Goal: Navigation & Orientation: Find specific page/section

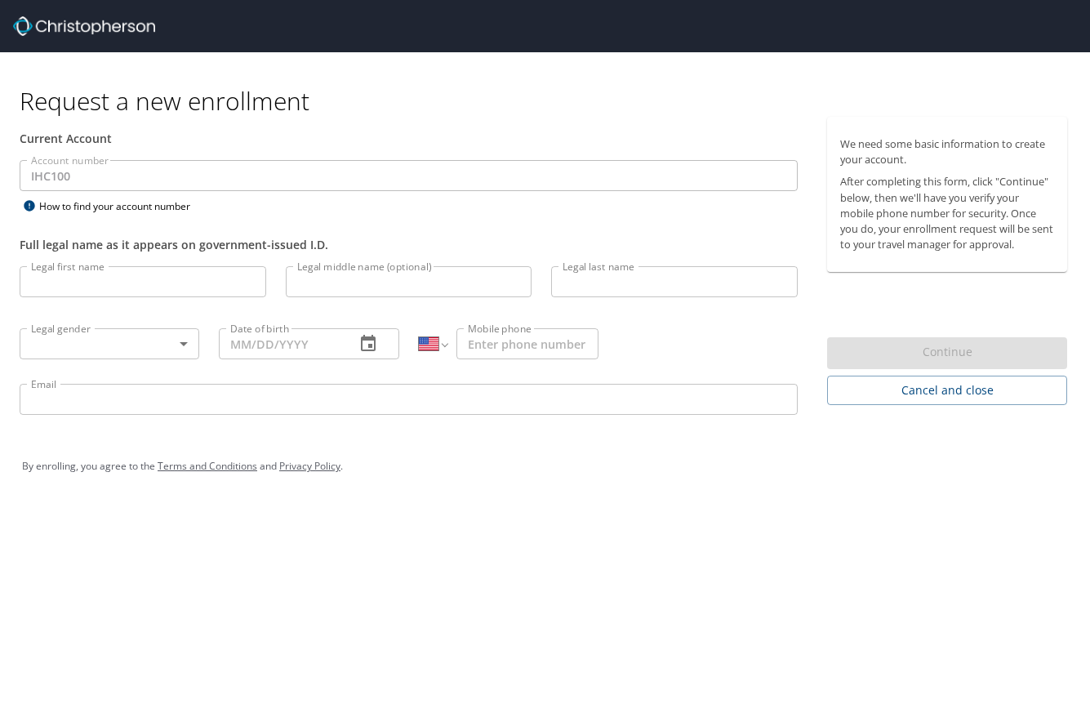
select select "US"
click at [903, 385] on span "Cancel and close" at bounding box center [947, 391] width 214 height 20
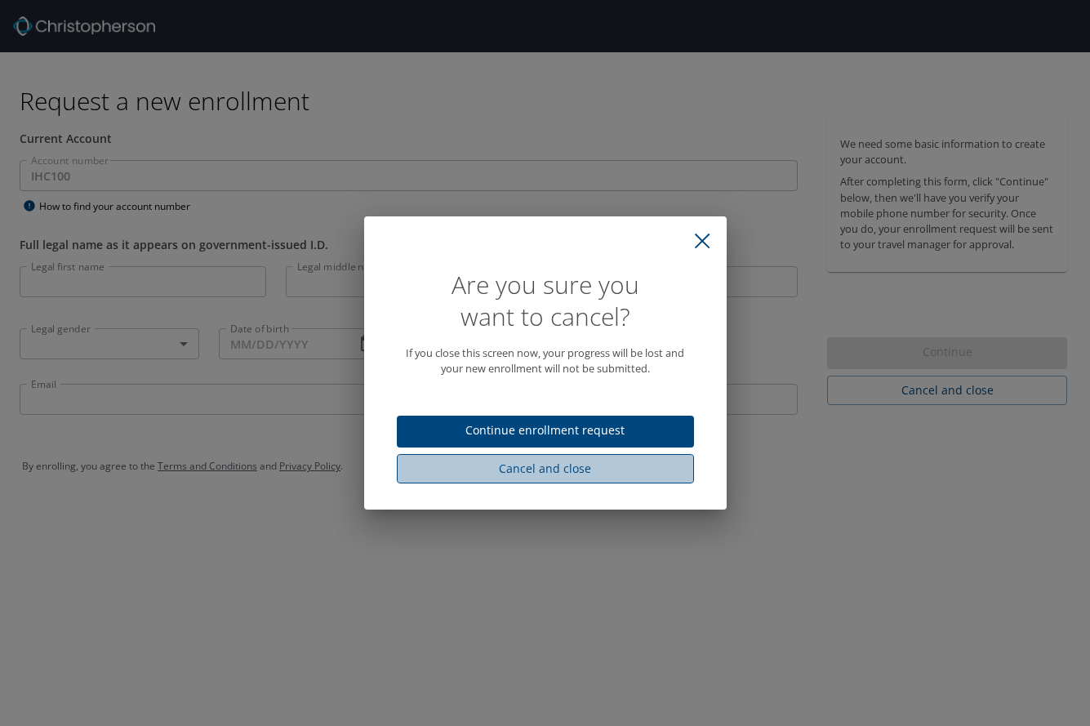
click at [553, 469] on span "Cancel and close" at bounding box center [545, 469] width 271 height 20
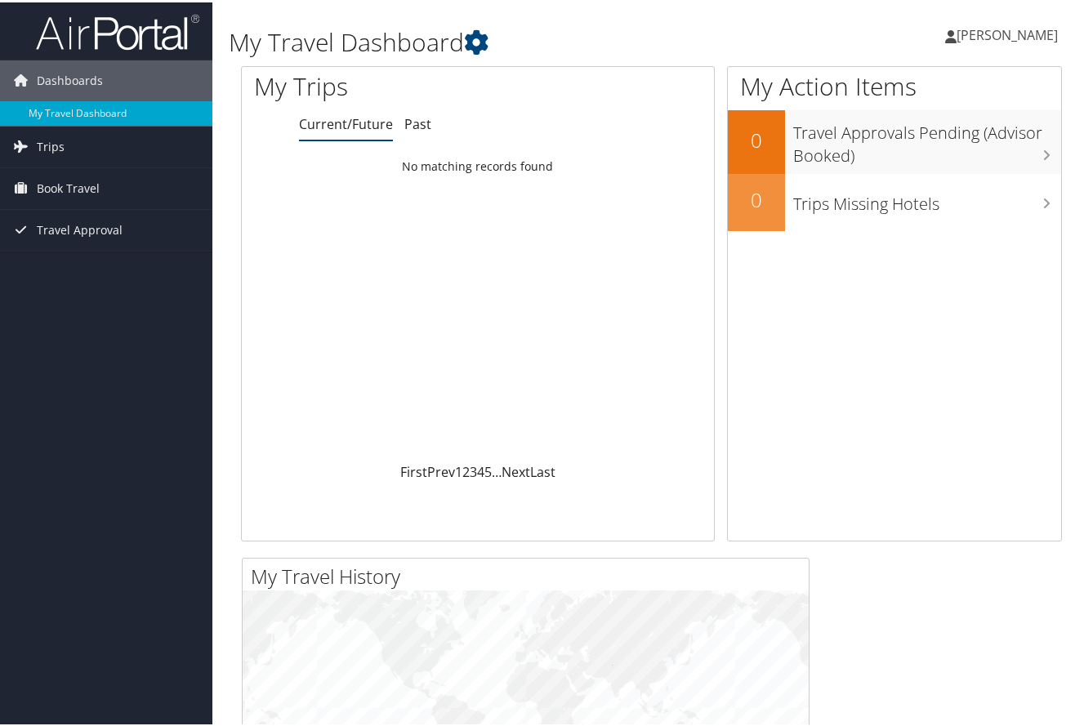
click at [970, 36] on span "Bryan Samuelson" at bounding box center [1006, 33] width 101 height 18
click at [897, 143] on link "View Travel Profile" at bounding box center [963, 145] width 182 height 28
click at [62, 72] on span "Dashboards" at bounding box center [70, 78] width 66 height 41
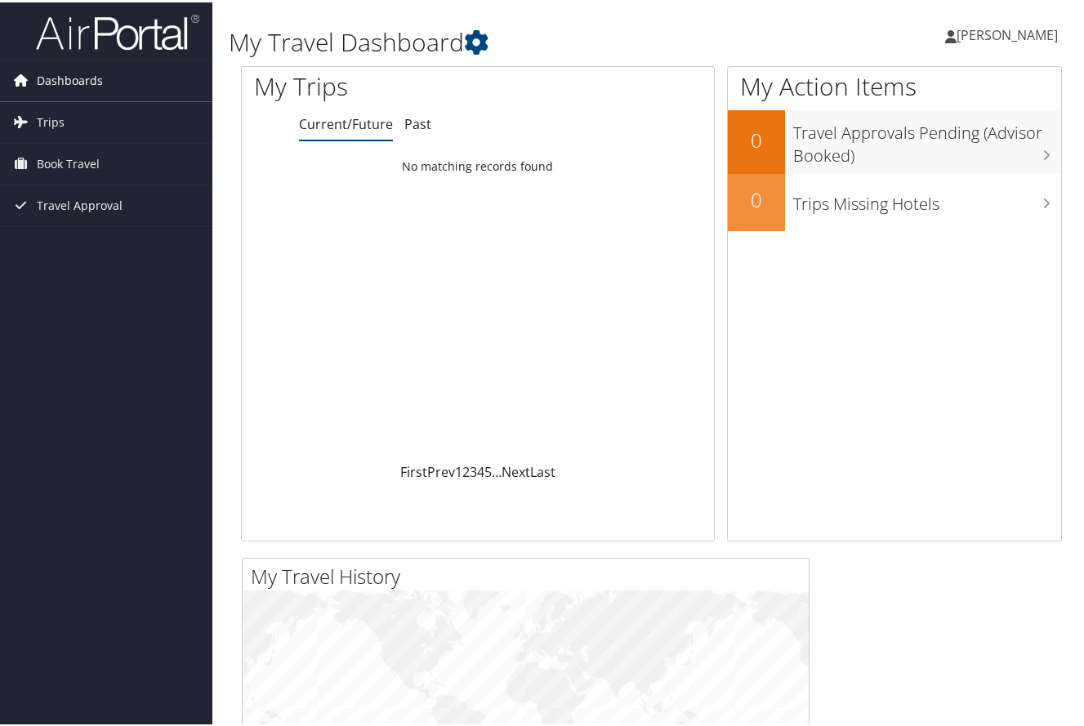
click at [62, 72] on span "Dashboards" at bounding box center [70, 78] width 66 height 41
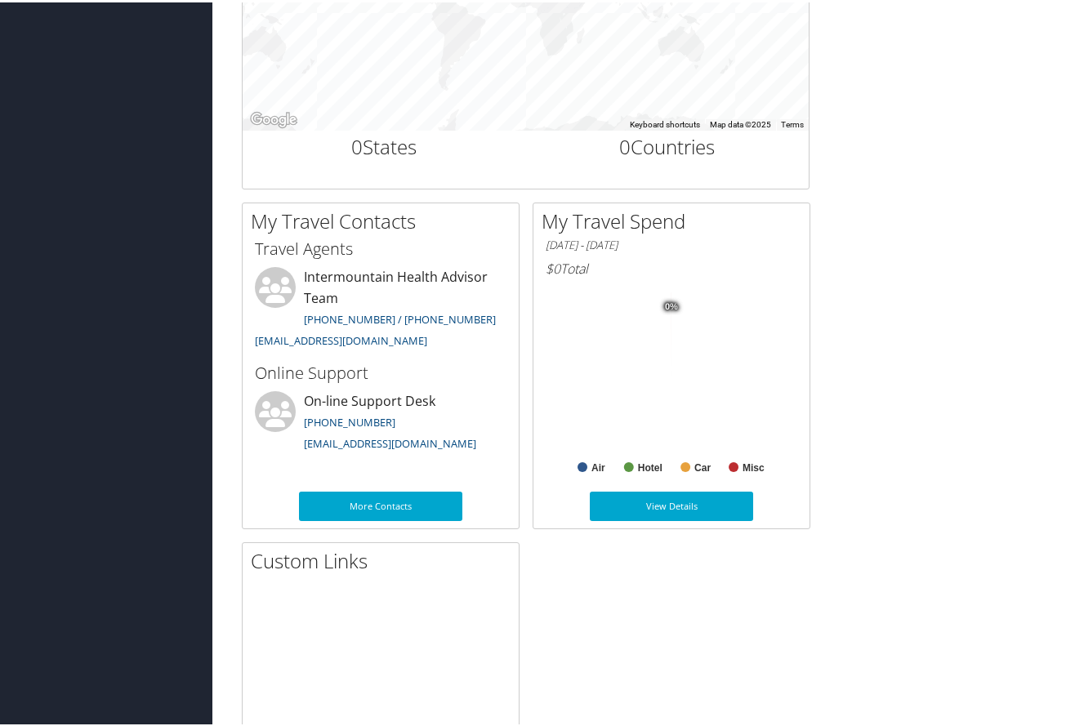
scroll to position [374, 0]
